Goal: Find specific page/section: Find specific page/section

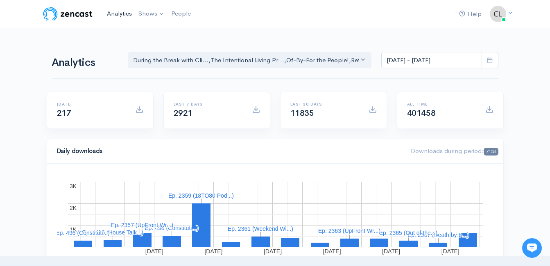
click at [120, 11] on link "Analytics" at bounding box center [120, 14] width 32 height 18
